Goal: Find specific page/section: Find specific page/section

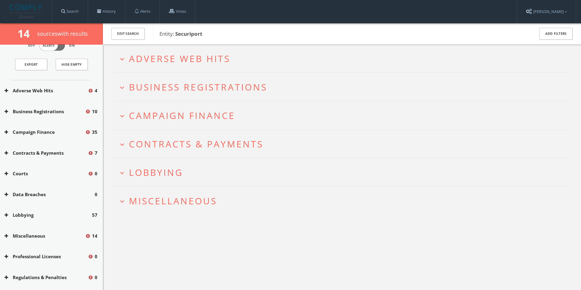
scroll to position [23, 0]
click at [41, 173] on button "Courts" at bounding box center [46, 174] width 83 height 7
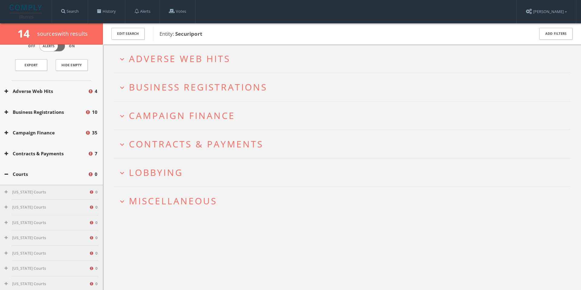
scroll to position [0, 0]
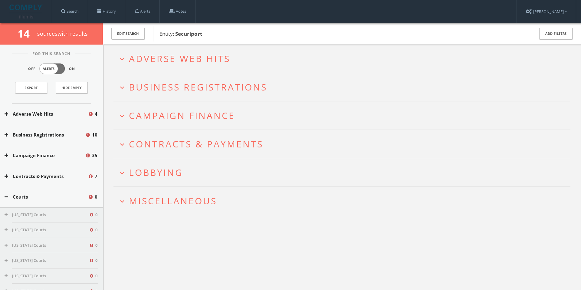
click at [141, 62] on span "Adverse Web Hits" at bounding box center [179, 58] width 101 height 12
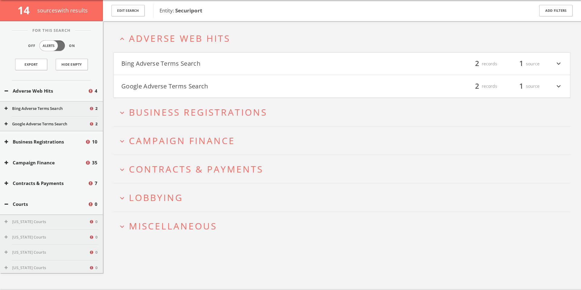
scroll to position [53, 0]
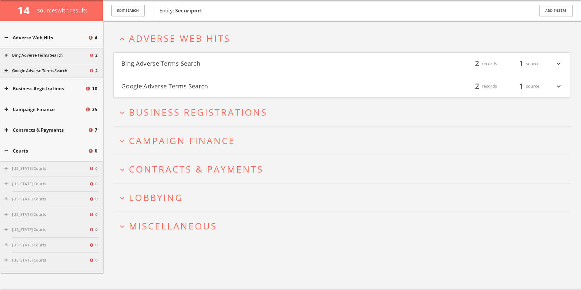
click at [4, 153] on div "Courts 0" at bounding box center [51, 150] width 103 height 21
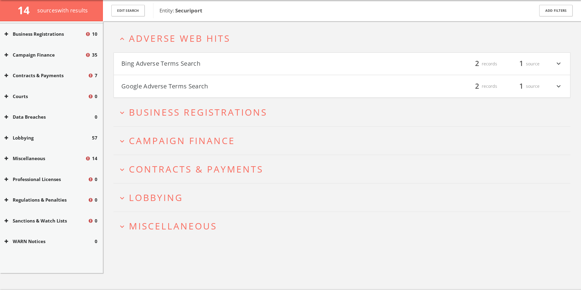
scroll to position [113, 0]
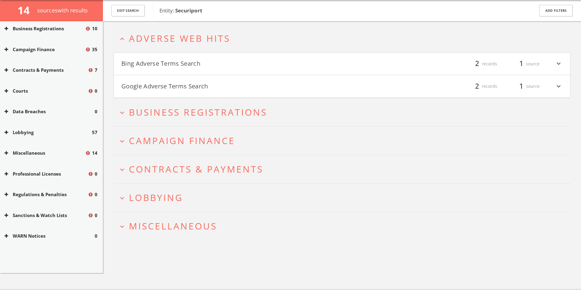
click at [5, 132] on icon at bounding box center [7, 132] width 4 height 5
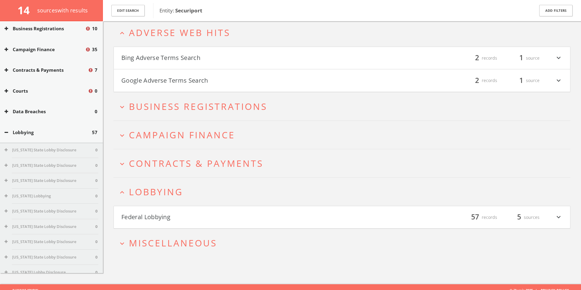
scroll to position [35, 0]
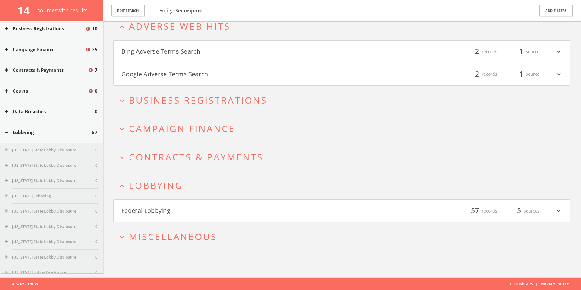
click at [5, 132] on icon at bounding box center [7, 132] width 4 height 5
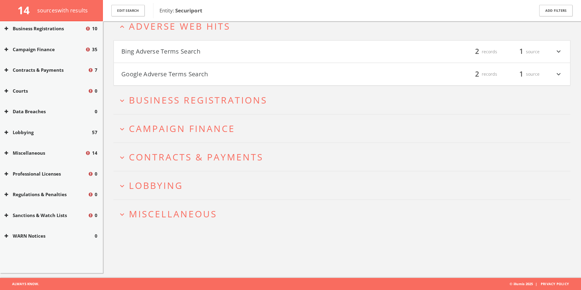
scroll to position [124, 0]
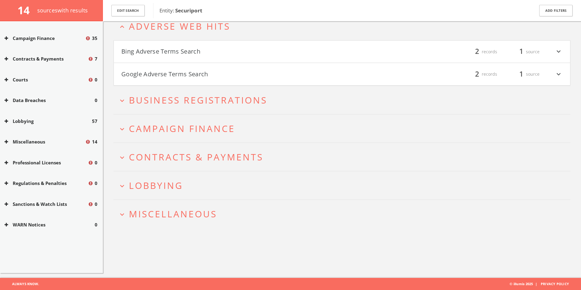
click at [29, 163] on button "Professional Licenses" at bounding box center [46, 162] width 83 height 7
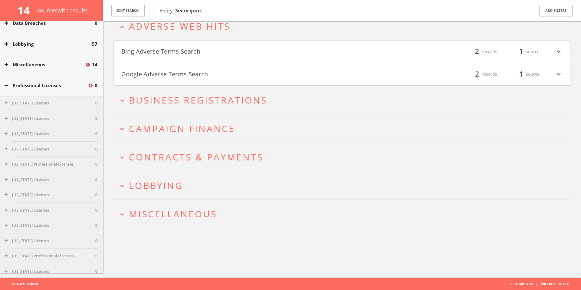
click at [5, 87] on button "Professional Licenses" at bounding box center [46, 85] width 83 height 7
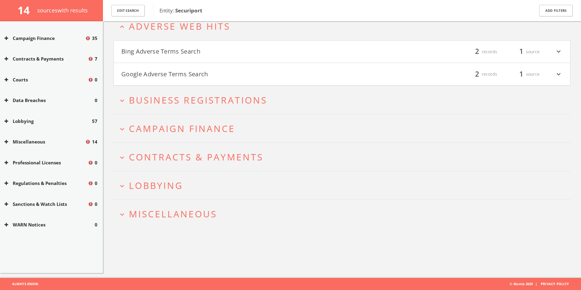
click at [21, 140] on button "Miscellaneous" at bounding box center [45, 141] width 81 height 7
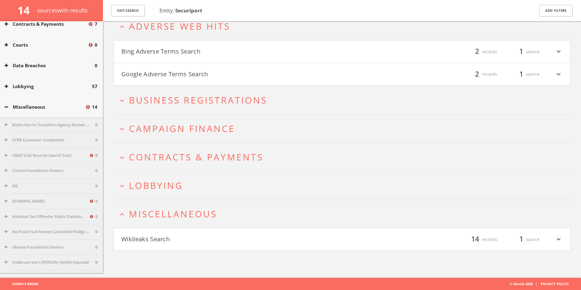
scroll to position [184, 0]
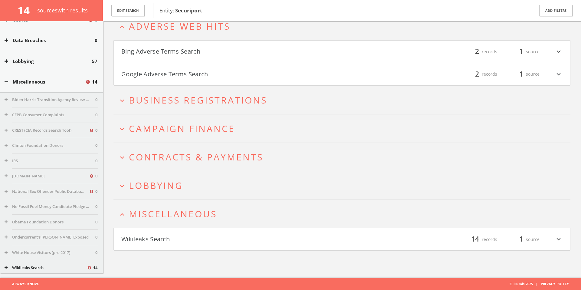
click at [6, 83] on icon at bounding box center [7, 82] width 4 height 5
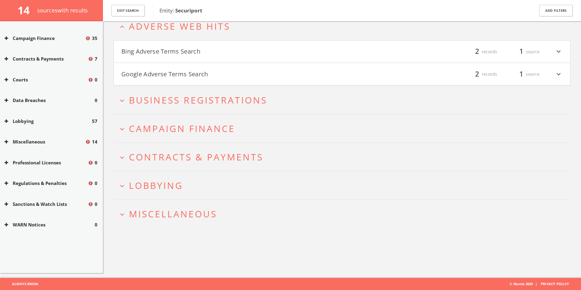
scroll to position [0, 0]
